Goal: Check status: Check status

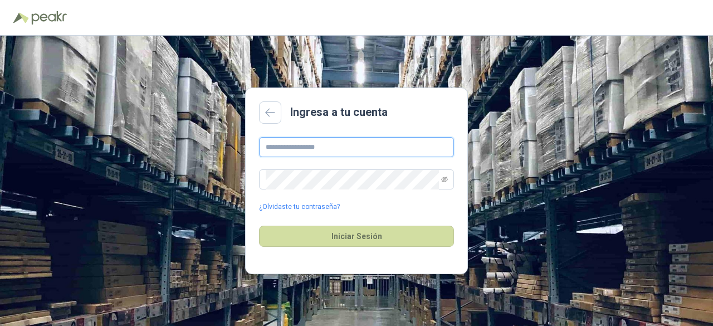
click at [272, 143] on input "text" at bounding box center [356, 147] width 195 height 20
type input "**********"
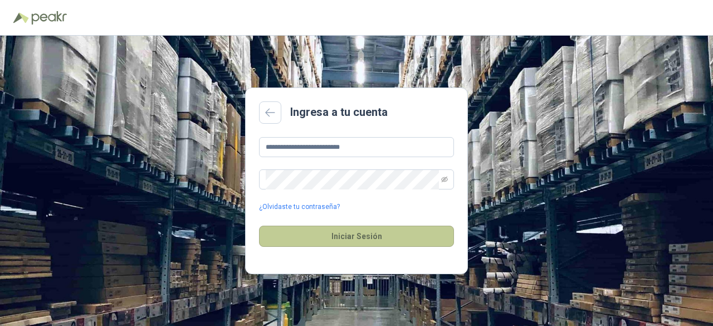
click at [384, 242] on button "Iniciar Sesión" at bounding box center [356, 236] width 195 height 21
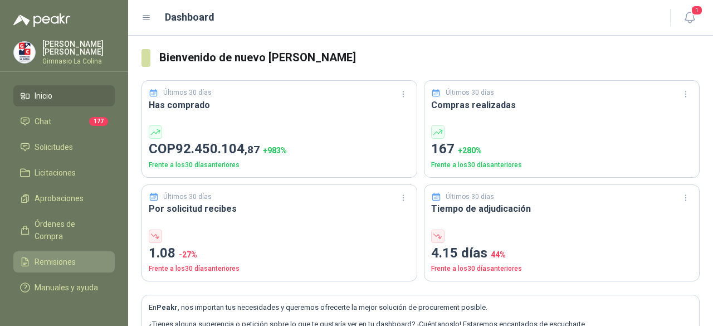
click at [62, 256] on span "Remisiones" at bounding box center [55, 262] width 41 height 12
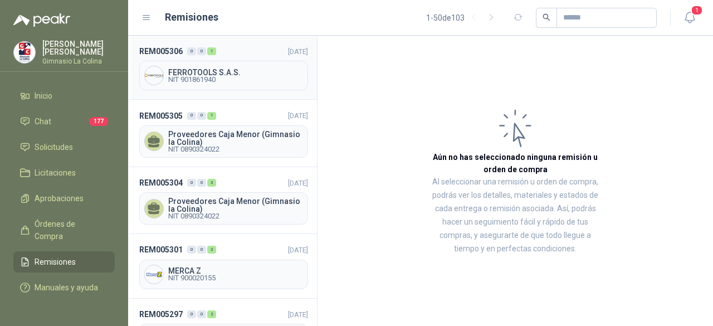
click at [210, 80] on span "NIT 901861940" at bounding box center [235, 79] width 135 height 7
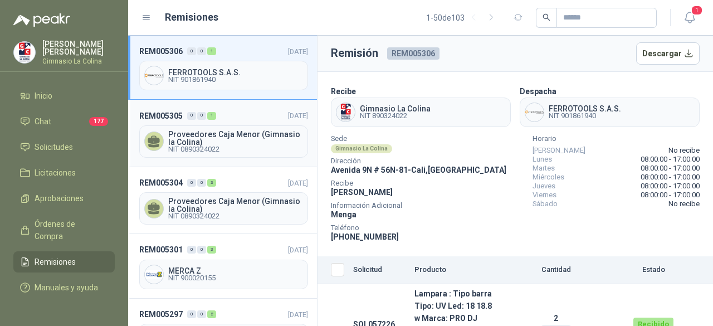
click at [271, 139] on span "Proveedores Caja Menor (Gimnasio la Colina)" at bounding box center [235, 138] width 135 height 16
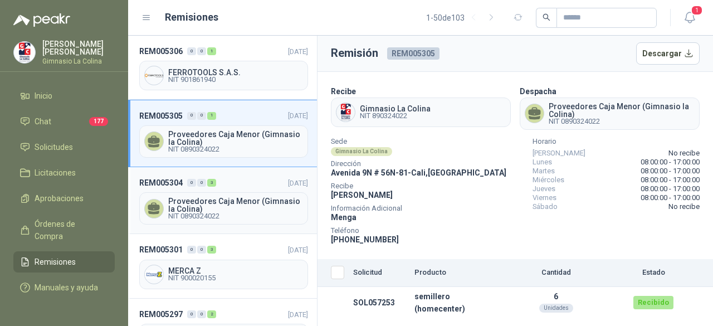
click at [209, 204] on span "Proveedores Caja Menor (Gimnasio la Colina)" at bounding box center [235, 205] width 135 height 16
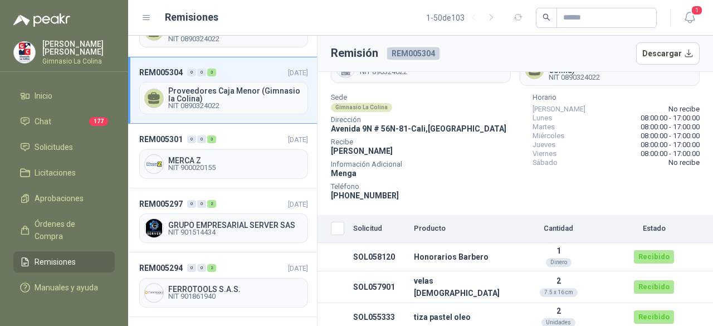
scroll to position [111, 0]
click at [228, 165] on span "NIT 900020155" at bounding box center [235, 166] width 135 height 7
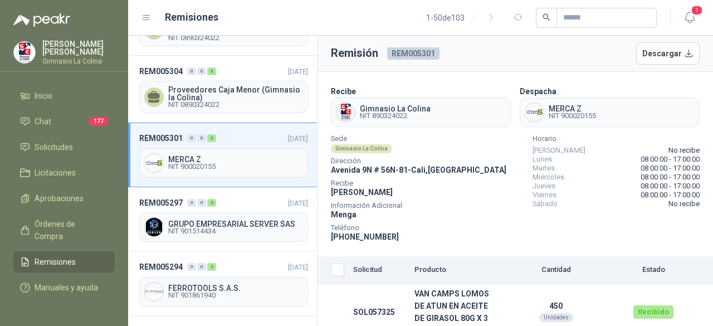
scroll to position [113, 0]
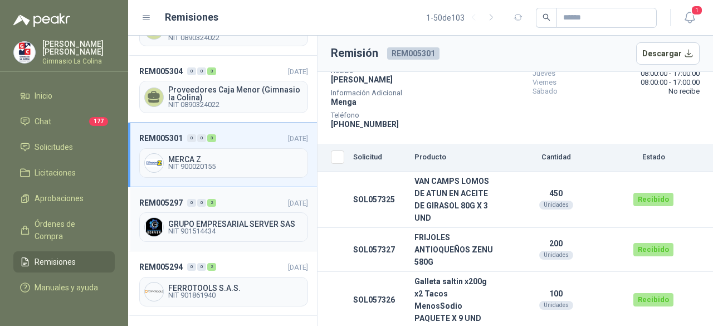
click at [189, 220] on span "GRUPO EMPRESARIAL SERVER SAS" at bounding box center [235, 224] width 135 height 8
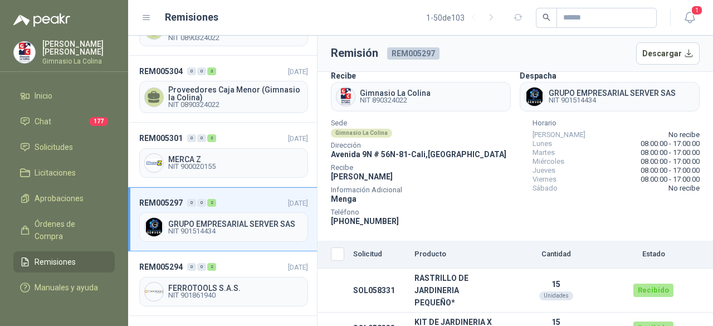
scroll to position [32, 0]
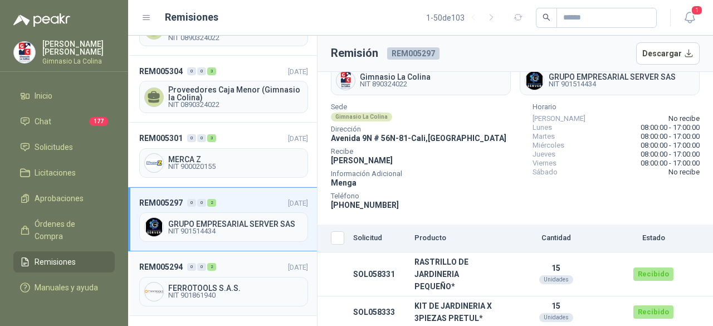
click at [202, 295] on div "FERROTOOLS S.A.S. NIT 901861940" at bounding box center [223, 292] width 169 height 30
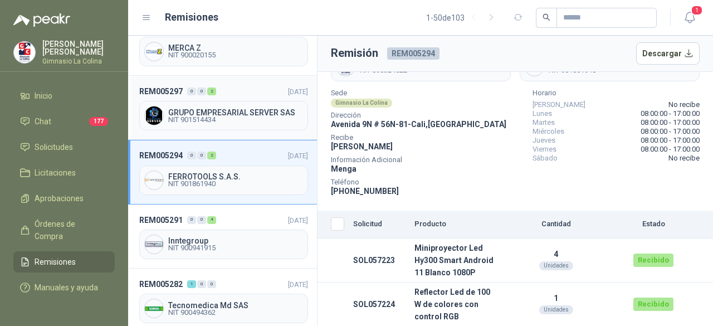
scroll to position [279, 0]
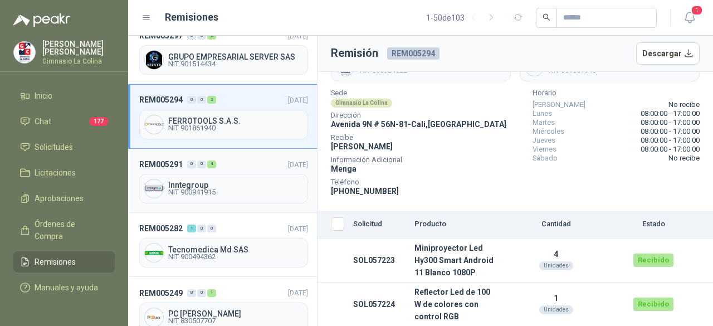
click at [224, 189] on span "NIT 900941915" at bounding box center [235, 192] width 135 height 7
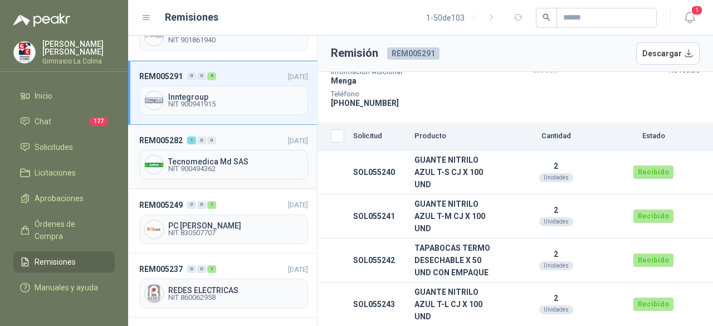
scroll to position [390, 0]
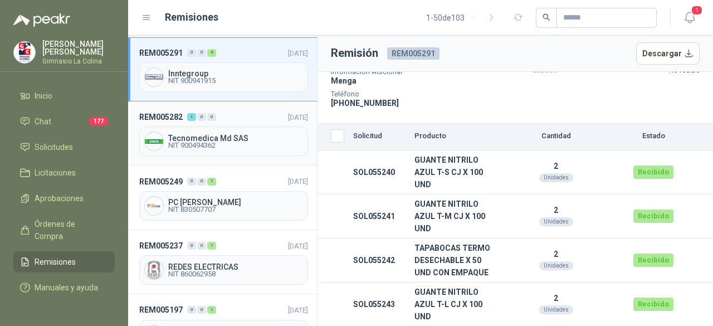
click at [233, 134] on span "Tecnomedica Md SAS" at bounding box center [235, 138] width 135 height 8
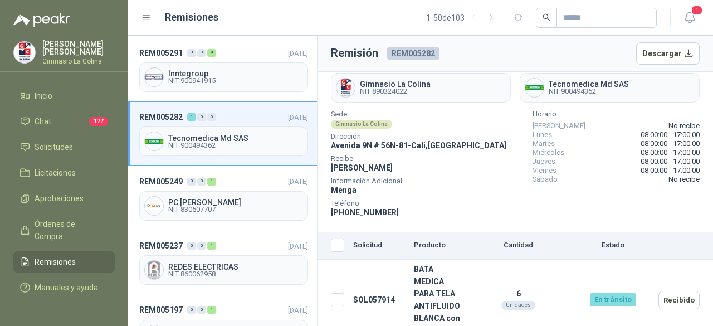
scroll to position [37, 0]
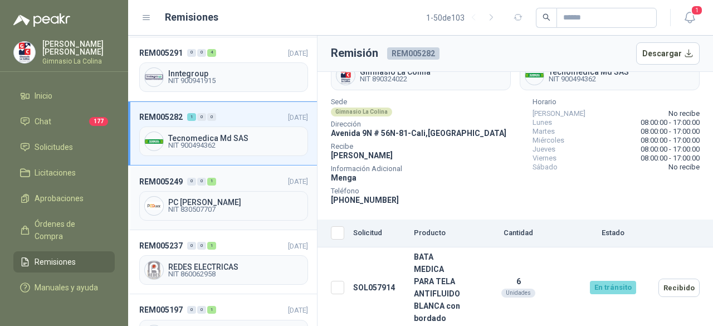
click at [206, 206] on span "NIT 830507707" at bounding box center [235, 209] width 135 height 7
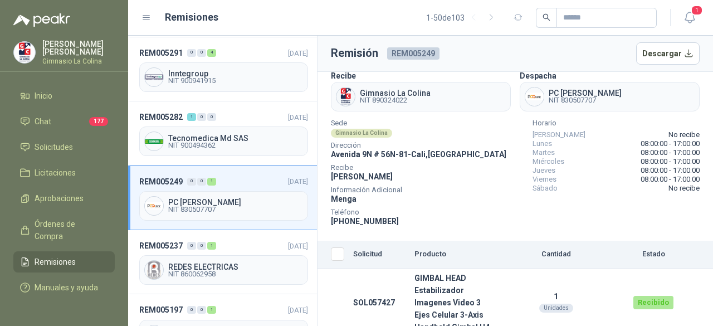
scroll to position [25, 0]
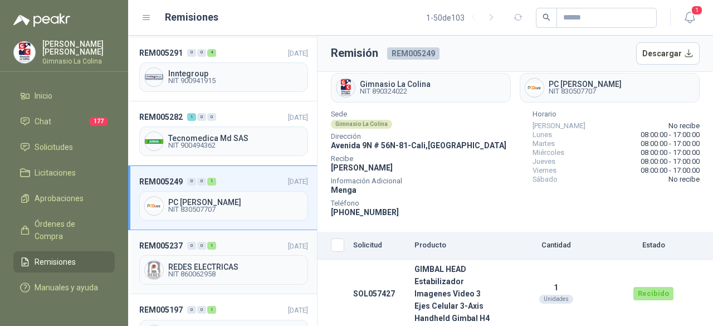
click at [212, 271] on span "NIT 860062958" at bounding box center [235, 274] width 135 height 7
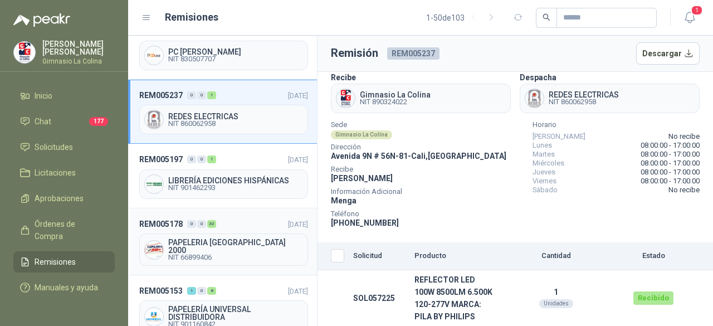
scroll to position [557, 0]
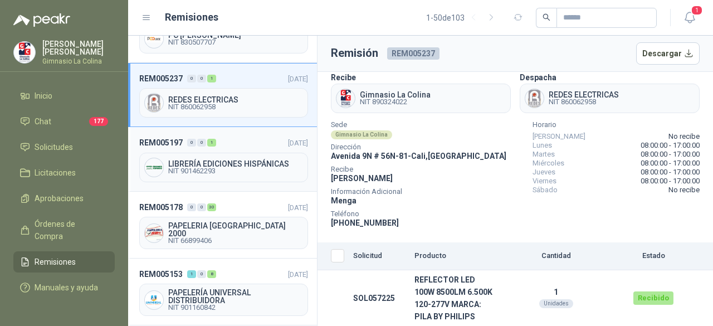
click at [230, 168] on span "NIT 901462293" at bounding box center [235, 171] width 135 height 7
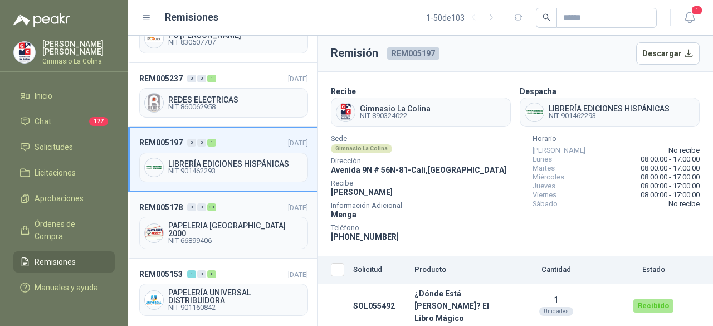
click at [214, 222] on span "PAPELERIA [GEOGRAPHIC_DATA] 2000" at bounding box center [235, 230] width 135 height 16
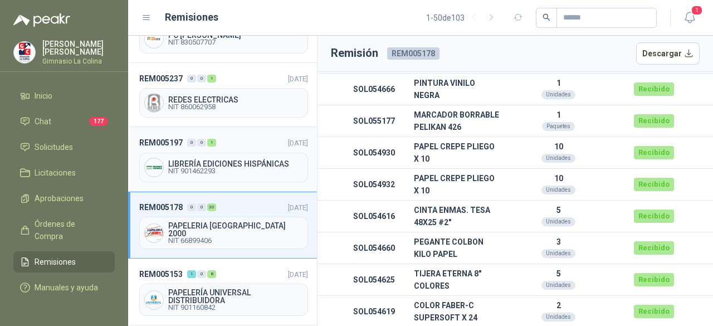
scroll to position [669, 0]
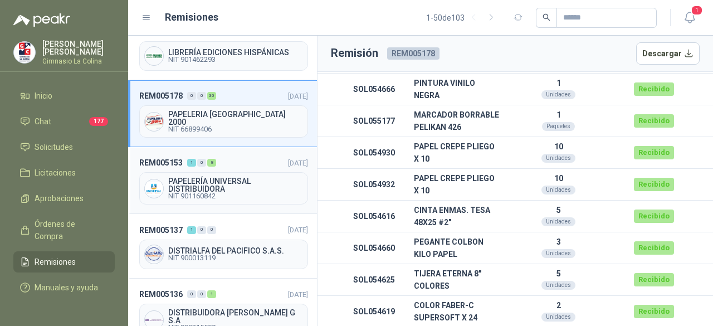
click at [202, 177] on span "PAPELERÍA UNIVERSAL DISTRIBUIDORA" at bounding box center [235, 185] width 135 height 16
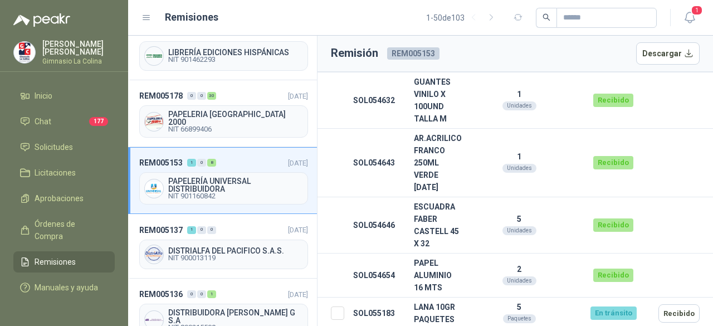
scroll to position [724, 0]
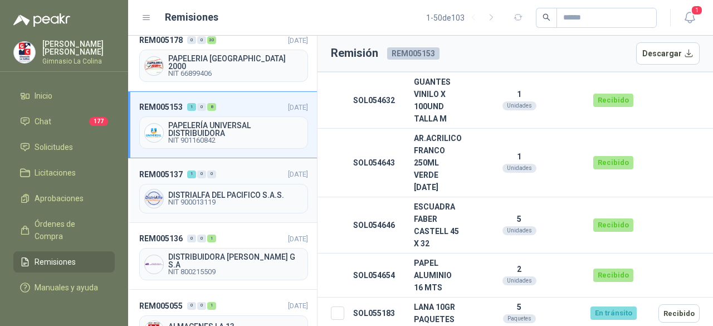
click at [208, 199] on span "NIT 900013119" at bounding box center [235, 202] width 135 height 7
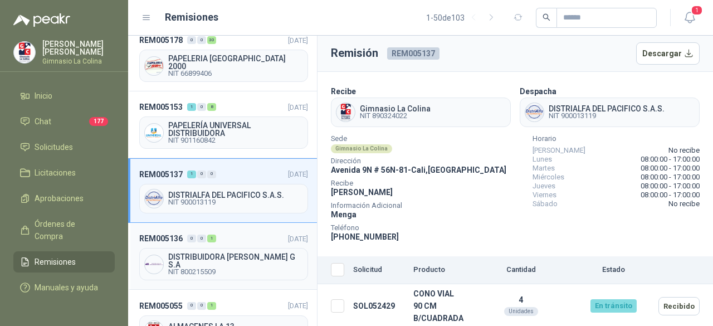
click at [208, 253] on span "DISTRIBUIDORA [PERSON_NAME] G S.A" at bounding box center [235, 261] width 135 height 16
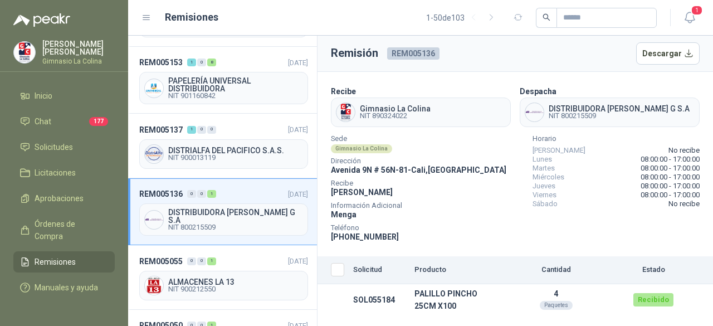
scroll to position [836, 0]
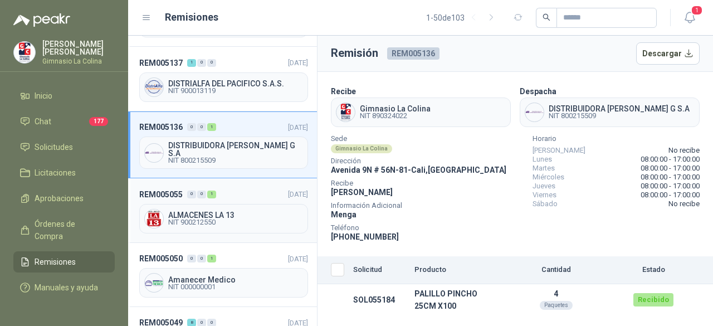
click at [213, 219] on span "NIT 900212550" at bounding box center [235, 222] width 135 height 7
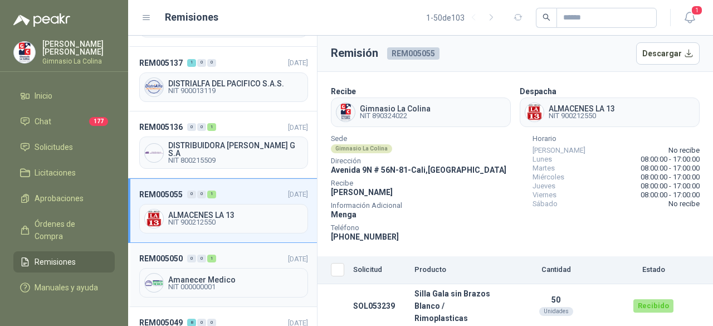
click at [212, 284] on span "NIT 000000001" at bounding box center [235, 287] width 135 height 7
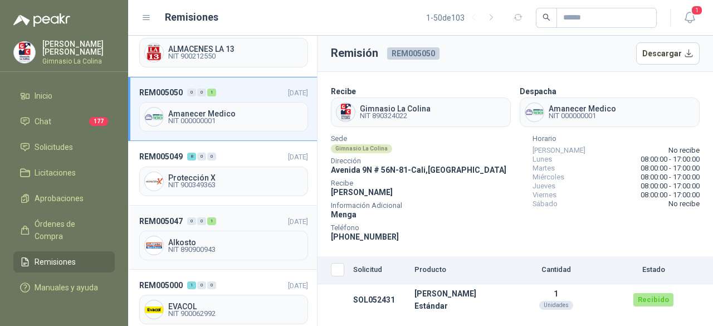
scroll to position [1003, 0]
click at [209, 173] on span "Protección X" at bounding box center [235, 177] width 135 height 8
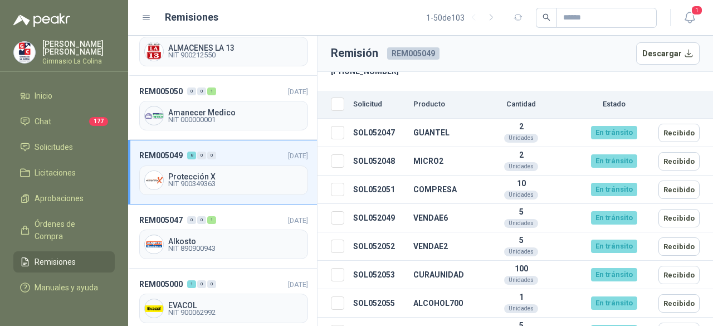
scroll to position [167, 0]
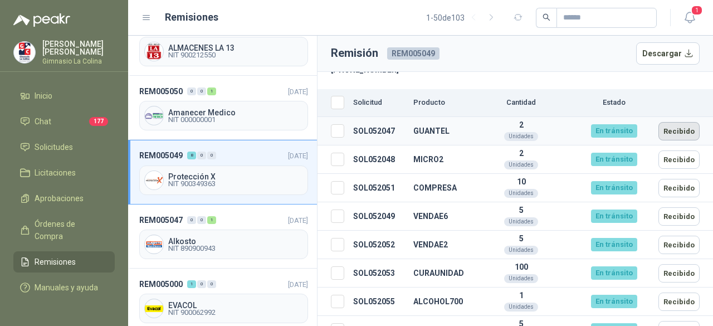
click at [680, 128] on button "Recibido" at bounding box center [679, 131] width 41 height 18
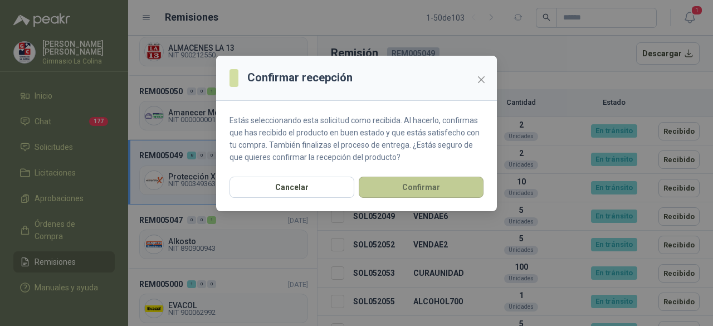
click at [459, 186] on button "Confirmar" at bounding box center [421, 187] width 125 height 21
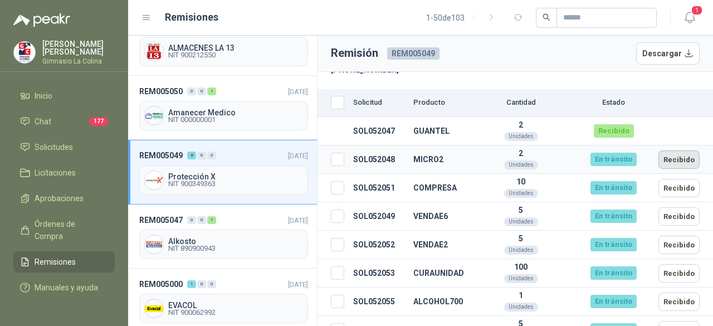
click at [682, 158] on button "Recibido" at bounding box center [679, 159] width 41 height 18
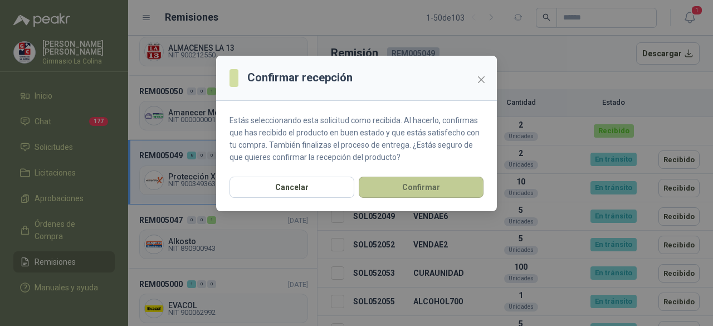
click at [436, 188] on button "Confirmar" at bounding box center [421, 187] width 125 height 21
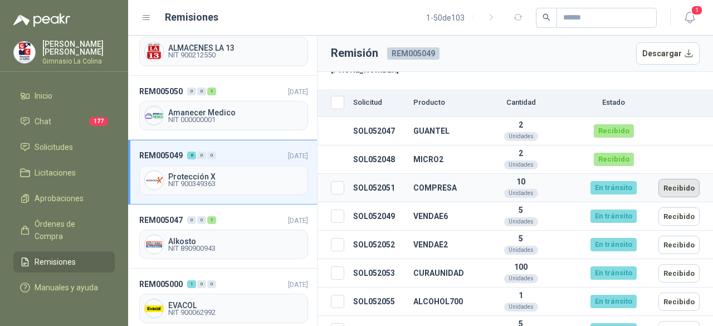
click at [674, 193] on button "Recibido" at bounding box center [679, 188] width 41 height 18
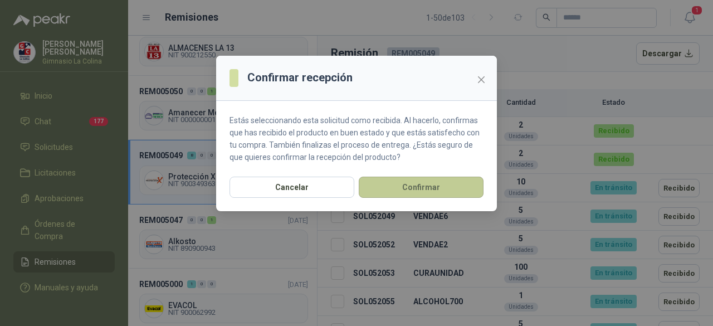
click at [425, 186] on button "Confirmar" at bounding box center [421, 187] width 125 height 21
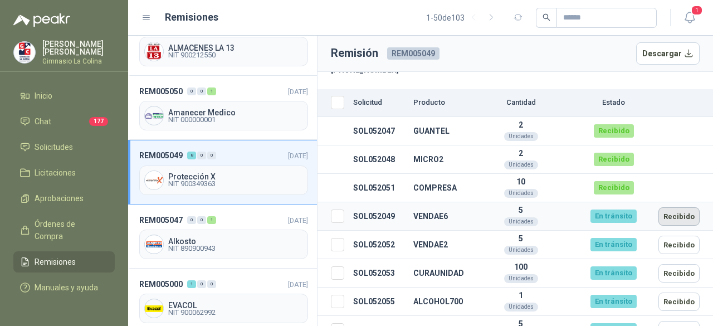
click at [684, 211] on button "Recibido" at bounding box center [679, 216] width 41 height 18
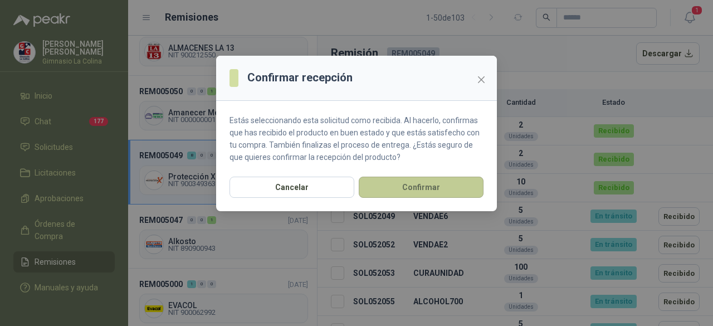
click at [459, 186] on button "Confirmar" at bounding box center [421, 187] width 125 height 21
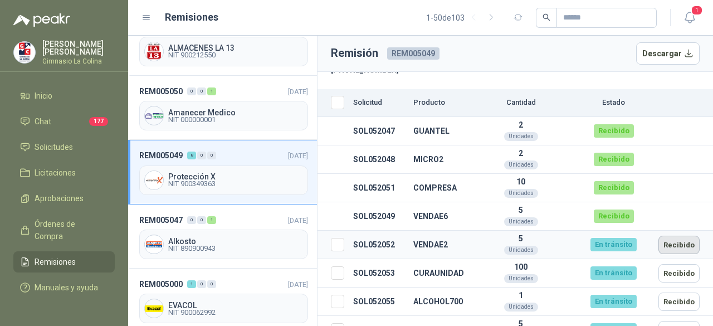
click at [670, 242] on button "Recibido" at bounding box center [679, 245] width 41 height 18
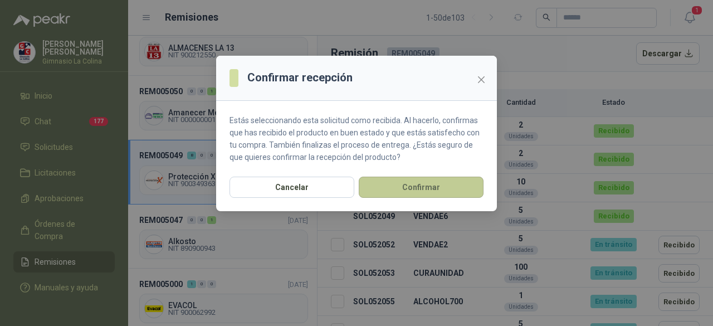
click at [462, 187] on button "Confirmar" at bounding box center [421, 187] width 125 height 21
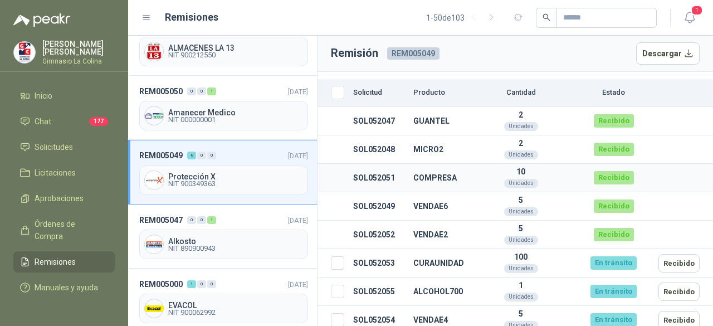
scroll to position [182, 0]
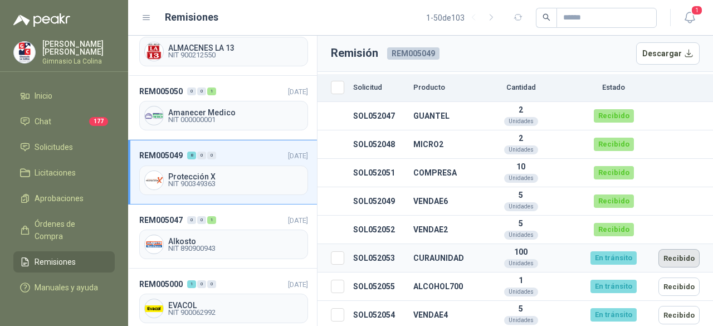
click at [665, 254] on button "Recibido" at bounding box center [679, 258] width 41 height 18
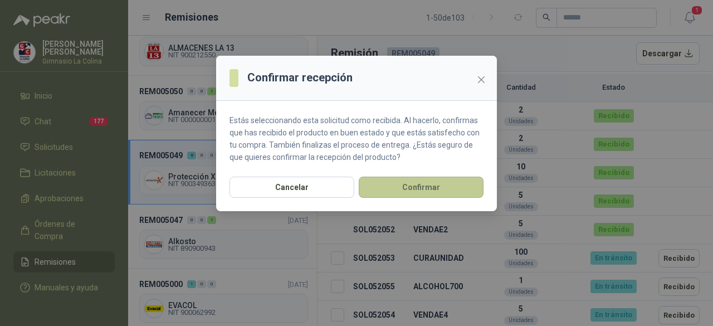
click at [402, 187] on button "Confirmar" at bounding box center [421, 187] width 125 height 21
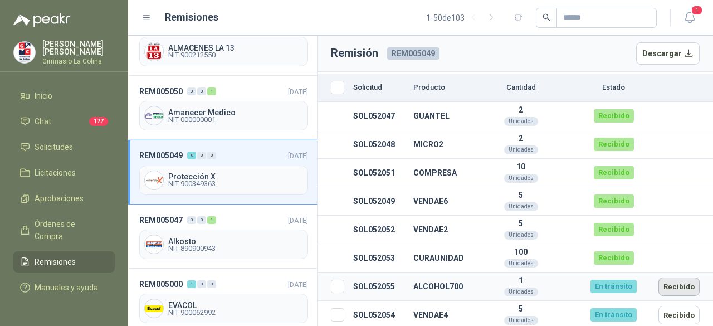
click at [677, 282] on button "Recibido" at bounding box center [679, 286] width 41 height 18
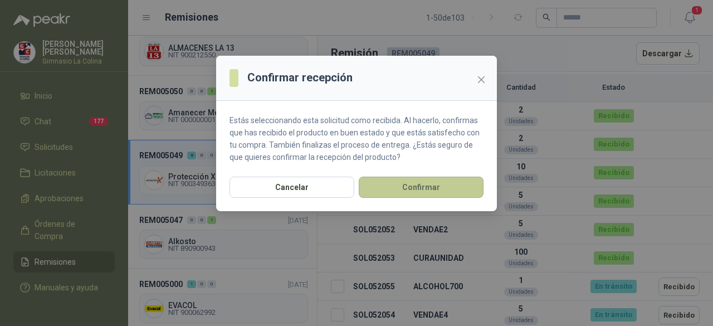
click at [430, 187] on button "Confirmar" at bounding box center [421, 187] width 125 height 21
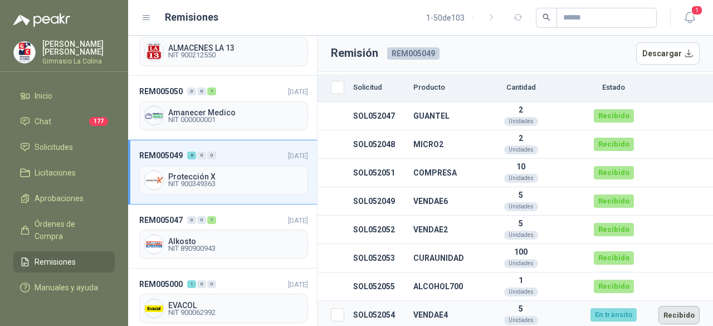
click at [671, 313] on button "Recibido" at bounding box center [679, 315] width 41 height 18
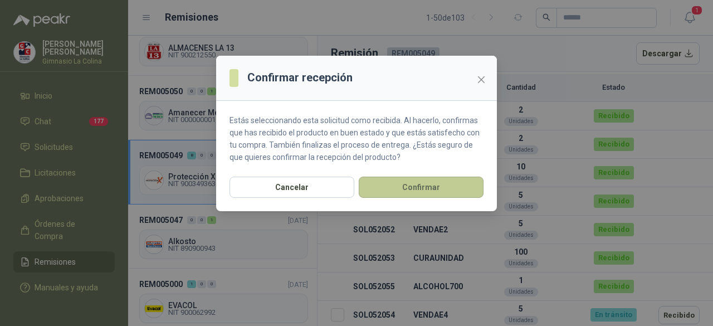
click at [408, 181] on button "Confirmar" at bounding box center [421, 187] width 125 height 21
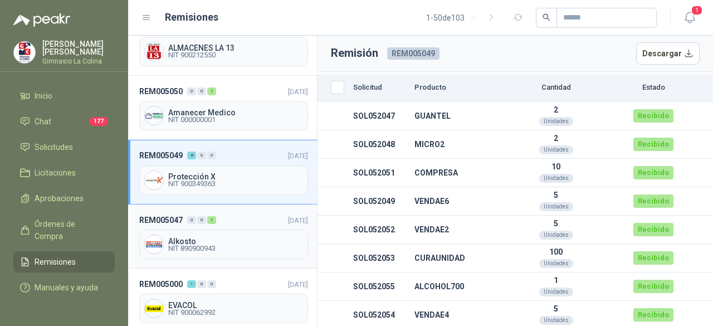
click at [191, 237] on span "Alkosto" at bounding box center [235, 241] width 135 height 8
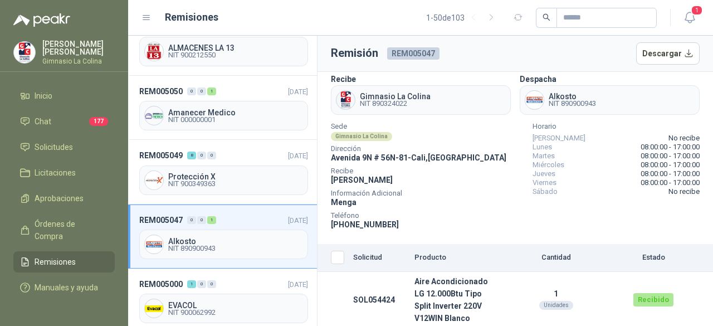
scroll to position [1059, 0]
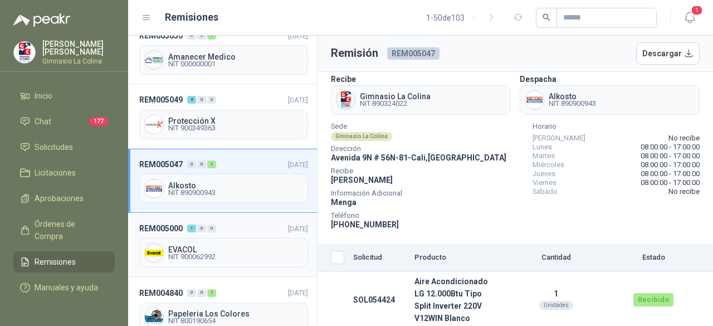
click at [210, 246] on span "EVACOL" at bounding box center [235, 250] width 135 height 8
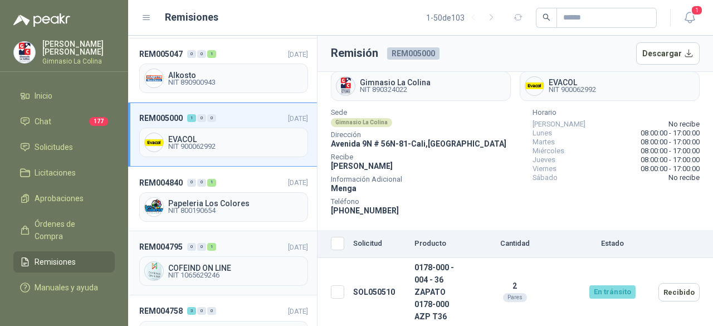
scroll to position [1170, 0]
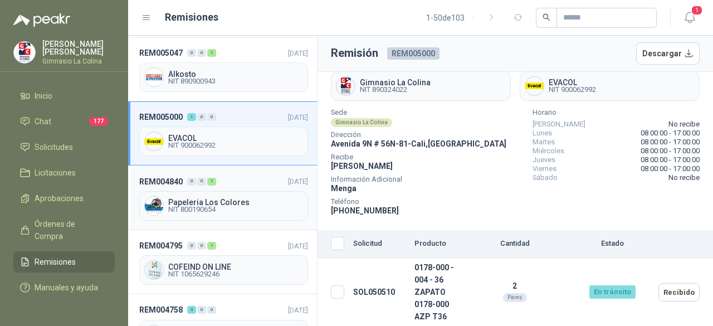
click at [199, 206] on span "NIT 800190654" at bounding box center [235, 209] width 135 height 7
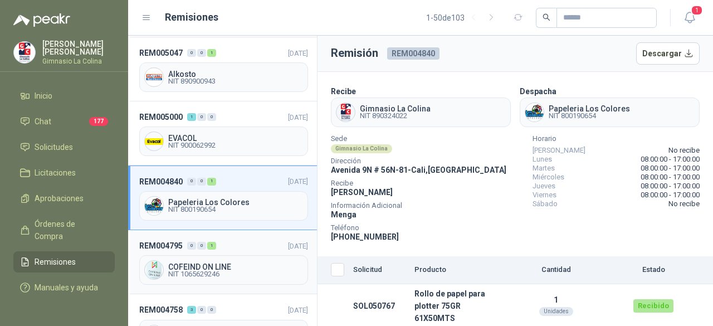
click at [215, 263] on span "COFEIND ON LINE" at bounding box center [235, 267] width 135 height 8
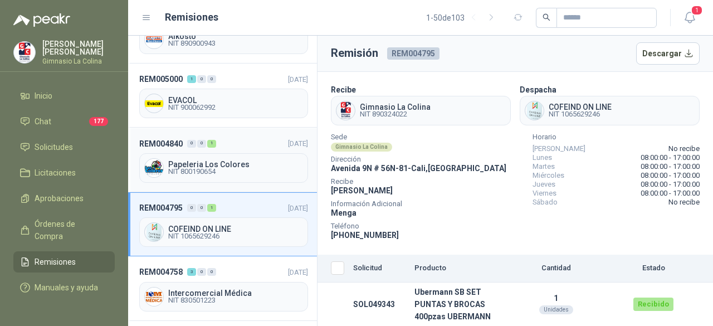
scroll to position [1226, 0]
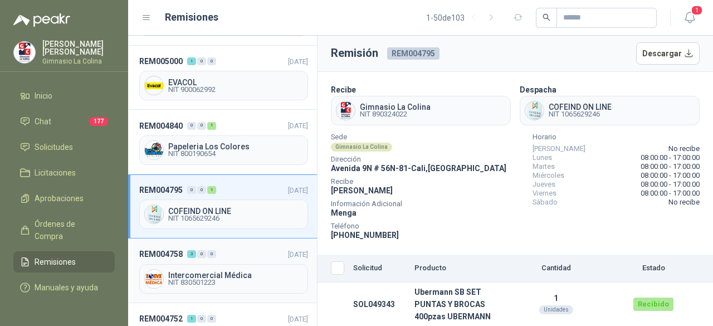
click at [194, 271] on span "Intercomercial Médica" at bounding box center [235, 275] width 135 height 8
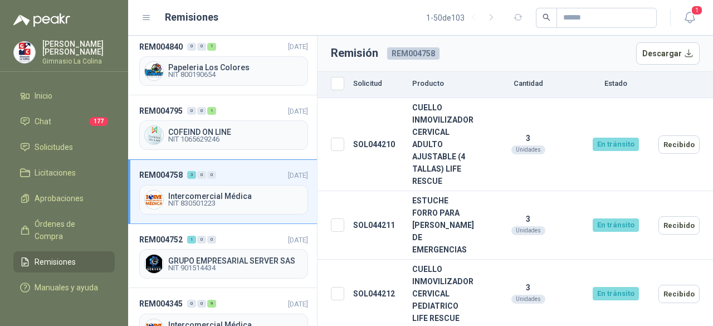
scroll to position [1337, 0]
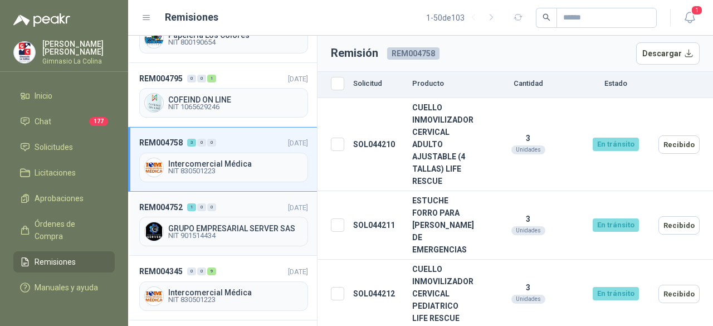
click at [222, 232] on span "NIT 901514434" at bounding box center [235, 235] width 135 height 7
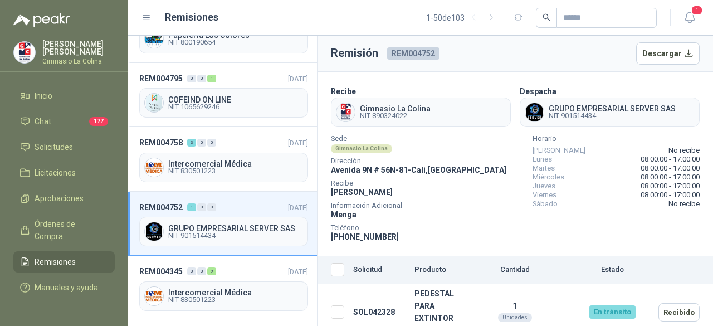
scroll to position [12, 0]
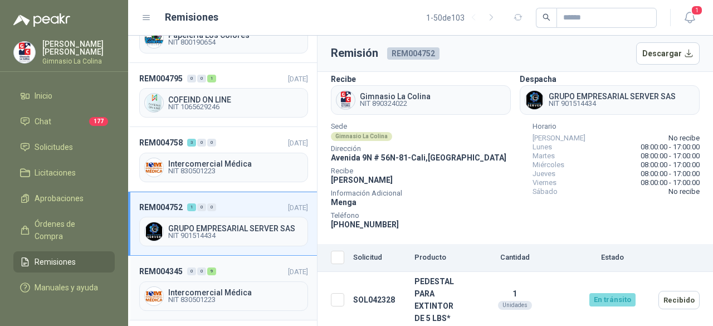
click at [186, 296] on span "NIT 830501223" at bounding box center [235, 299] width 135 height 7
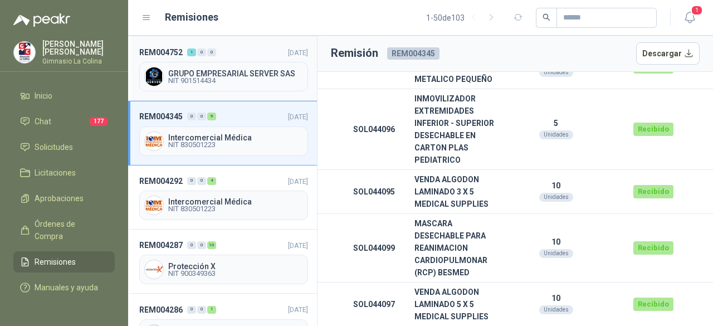
scroll to position [1504, 0]
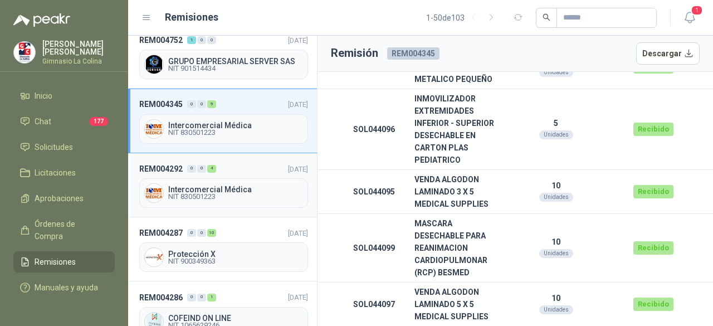
click at [198, 186] on span "Intercomercial Médica" at bounding box center [235, 190] width 135 height 8
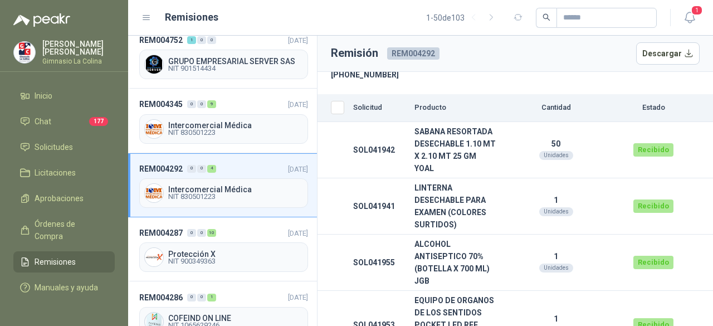
scroll to position [167, 0]
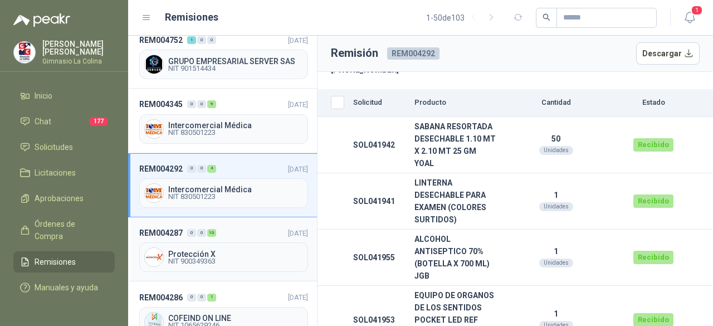
click at [218, 258] on span "NIT 900349363" at bounding box center [235, 261] width 135 height 7
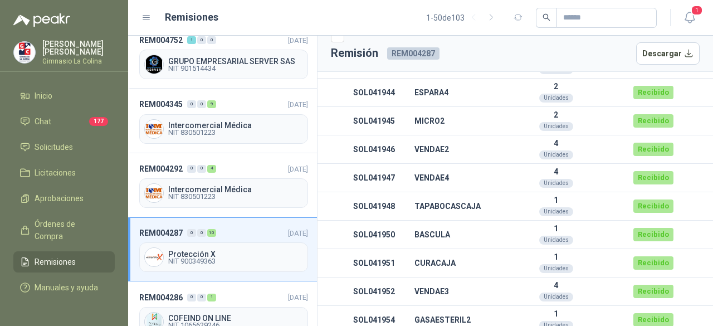
scroll to position [238, 0]
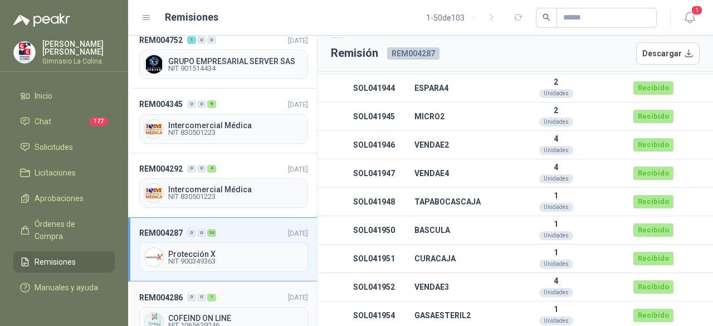
click at [209, 322] on span "NIT 1065629246" at bounding box center [235, 325] width 135 height 7
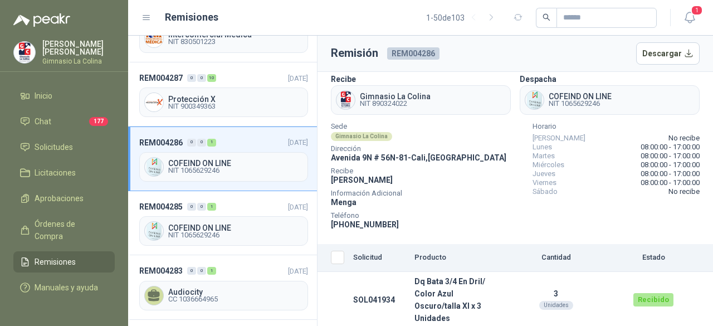
scroll to position [1671, 0]
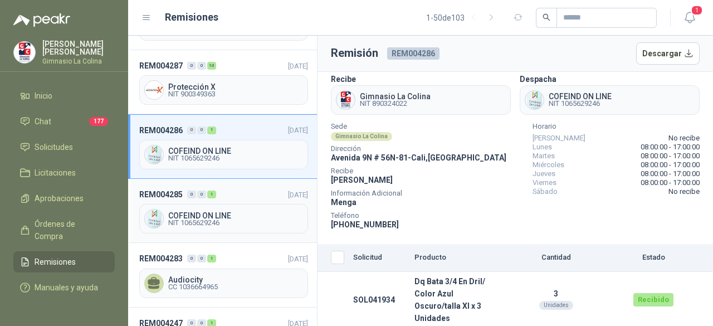
click at [202, 220] on span "NIT 1065629246" at bounding box center [235, 223] width 135 height 7
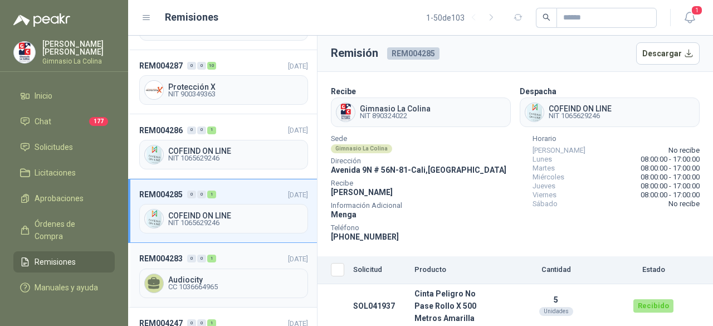
click at [196, 284] on span "CC 1036664965" at bounding box center [235, 287] width 135 height 7
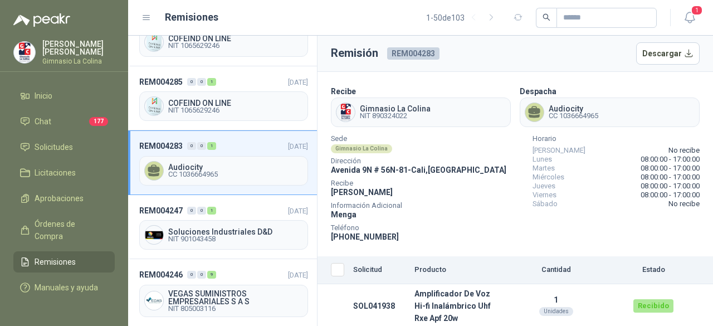
scroll to position [1838, 0]
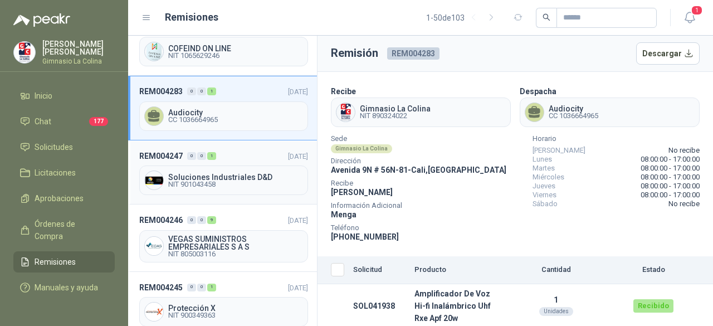
click at [191, 173] on span "Soluciones Industriales D&D" at bounding box center [235, 177] width 135 height 8
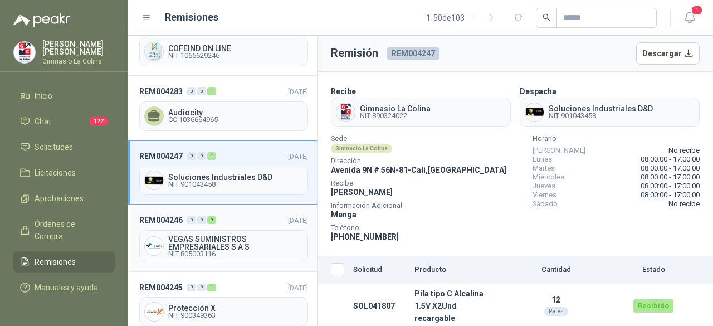
click at [212, 235] on span "VEGAS SUMINISTROS EMPRESARIALES S A S" at bounding box center [235, 243] width 135 height 16
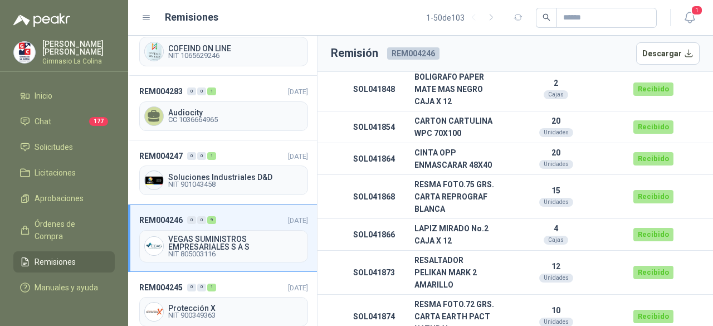
scroll to position [354, 0]
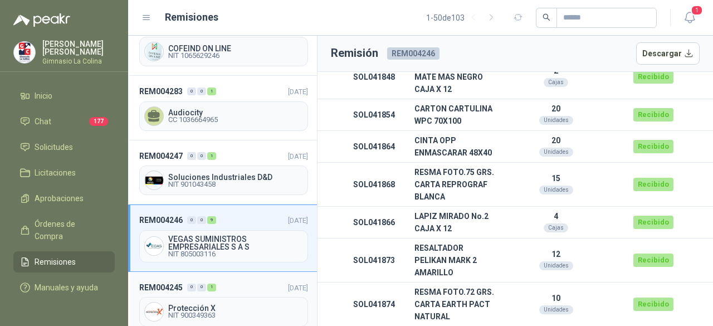
click at [187, 312] on span "NIT 900349363" at bounding box center [235, 315] width 135 height 7
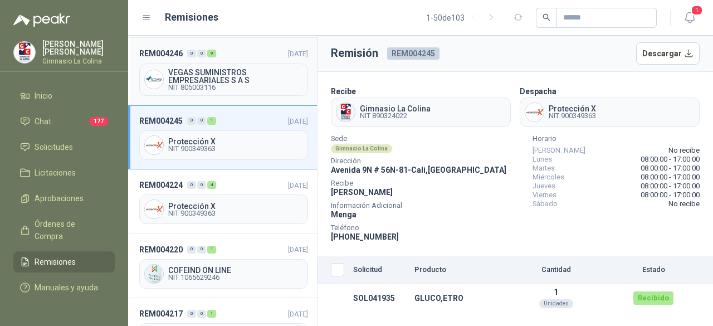
scroll to position [2006, 0]
click at [205, 209] on span "NIT 900349363" at bounding box center [235, 212] width 135 height 7
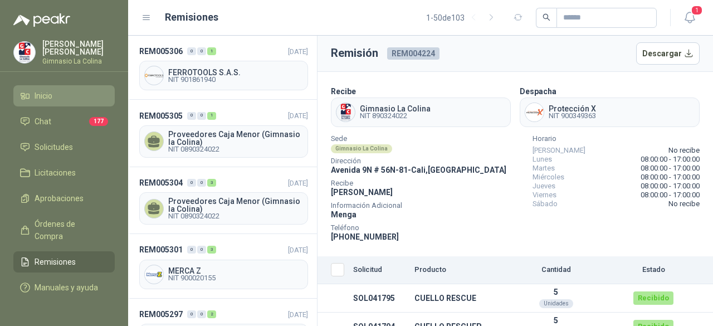
click at [51, 96] on span "Inicio" at bounding box center [44, 96] width 18 height 12
